Goal: Information Seeking & Learning: Compare options

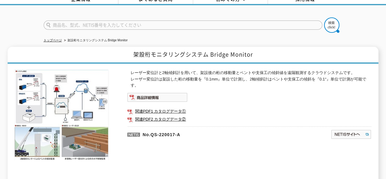
scroll to position [61, 0]
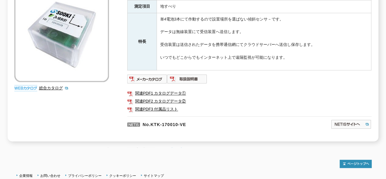
scroll to position [153, 0]
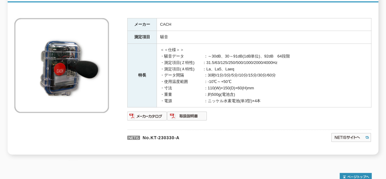
scroll to position [92, 0]
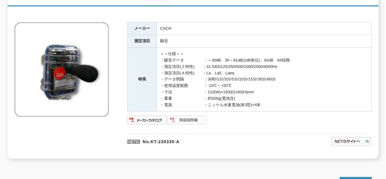
click at [185, 116] on img at bounding box center [187, 120] width 40 height 10
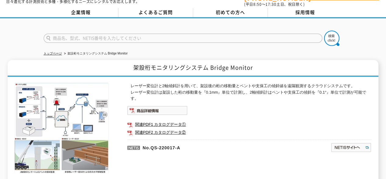
scroll to position [31, 0]
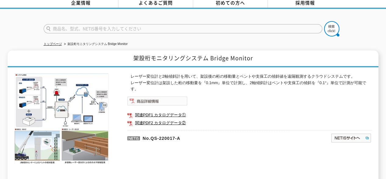
click at [161, 97] on img at bounding box center [157, 100] width 60 height 9
